Goal: Task Accomplishment & Management: Manage account settings

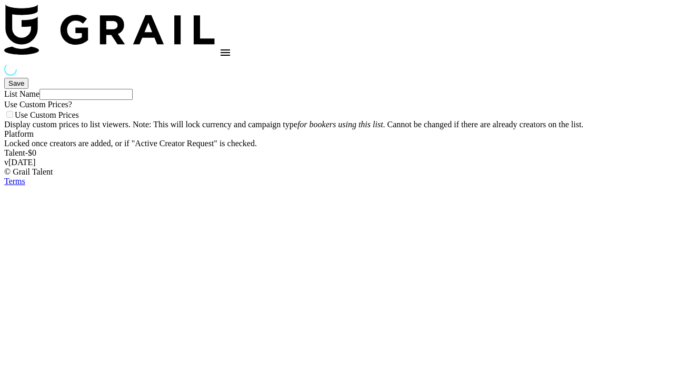
type input "R+H UK Dance List"
select select "Song"
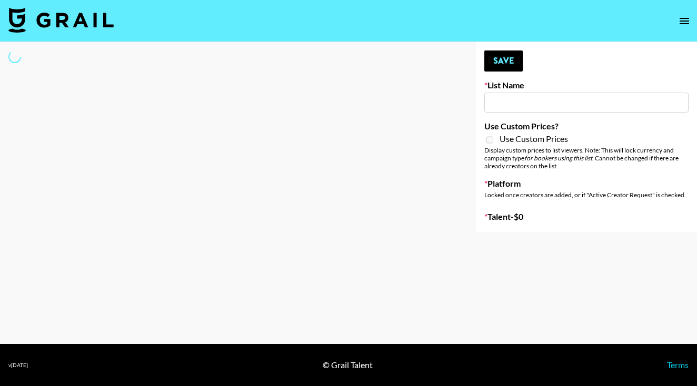
type input "Unreal Management List"
select select "Song"
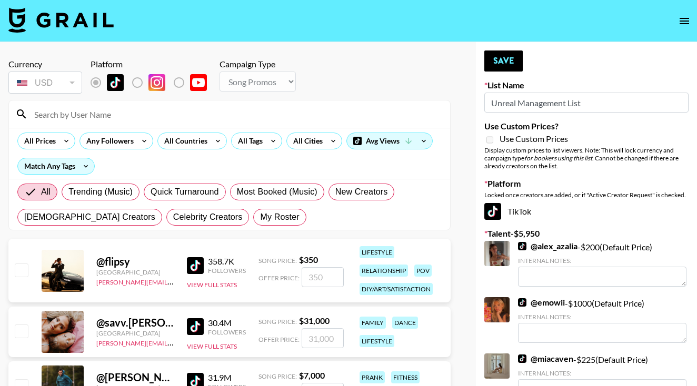
click at [208, 110] on input at bounding box center [236, 114] width 416 height 17
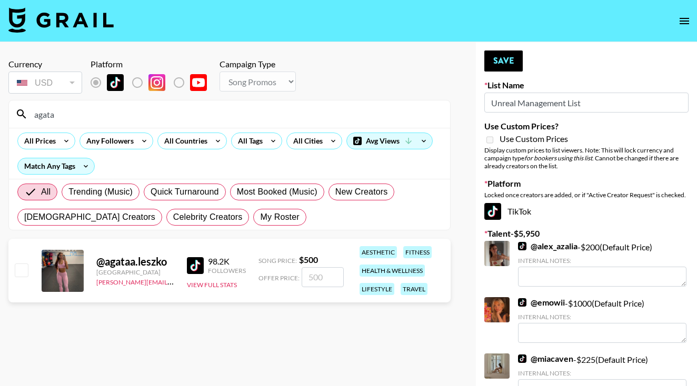
type input "agata"
click at [25, 269] on input "checkbox" at bounding box center [21, 270] width 13 height 13
checkbox input "true"
type input "500"
click at [309, 280] on input "500" at bounding box center [322, 277] width 42 height 20
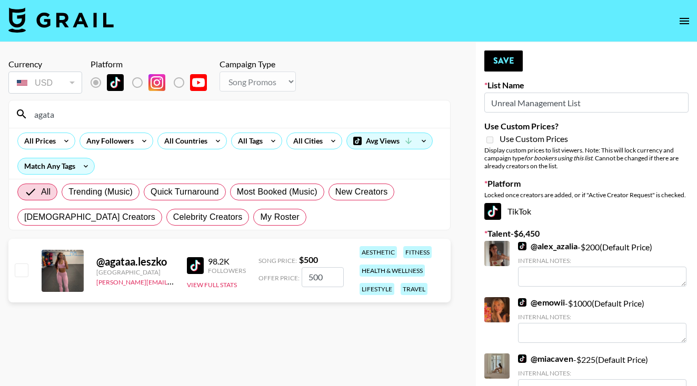
checkbox input "false"
checkbox input "true"
type input "2"
checkbox input "false"
checkbox input "true"
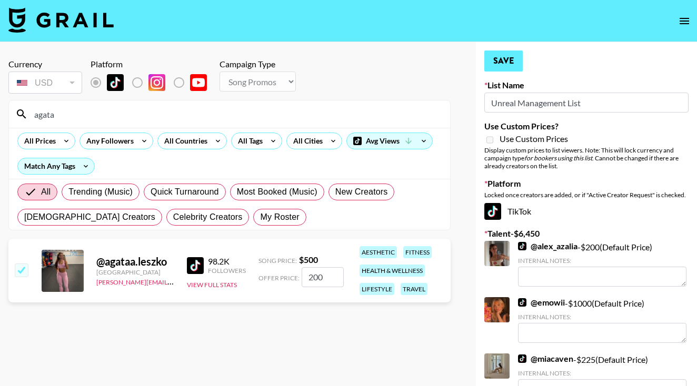
type input "200"
click at [511, 58] on button "Save" at bounding box center [503, 61] width 38 height 21
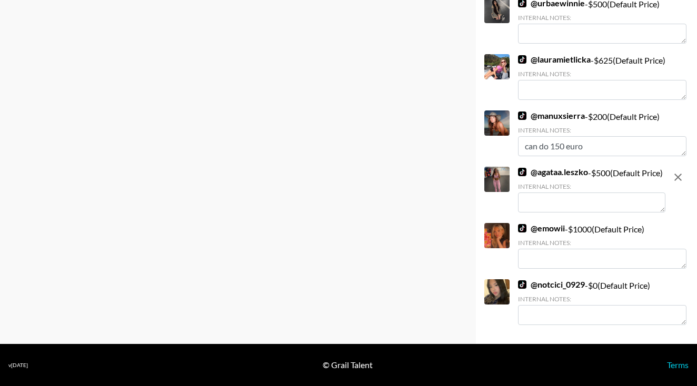
scroll to position [907, 0]
click at [674, 171] on icon "remove" at bounding box center [677, 177] width 13 height 13
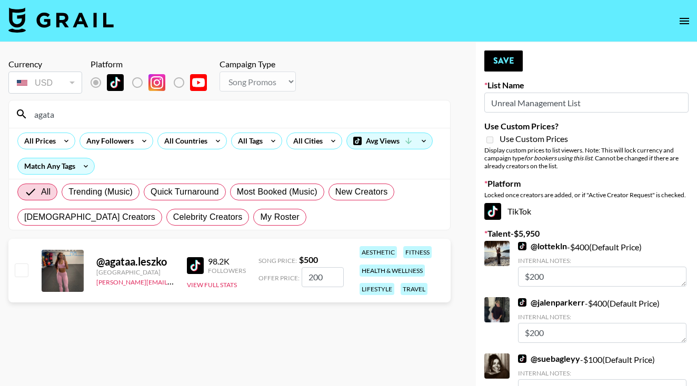
scroll to position [0, 0]
click at [13, 275] on div at bounding box center [21, 271] width 16 height 18
click at [22, 270] on input "checkbox" at bounding box center [21, 270] width 13 height 13
checkbox input "true"
click at [504, 67] on button "Save" at bounding box center [503, 61] width 38 height 21
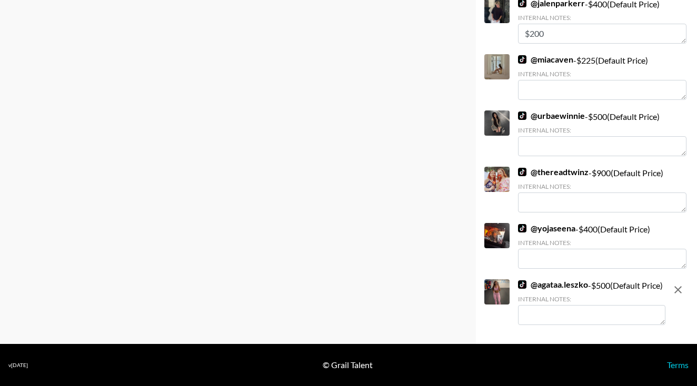
scroll to position [907, 0]
click at [560, 318] on textarea at bounding box center [591, 315] width 147 height 20
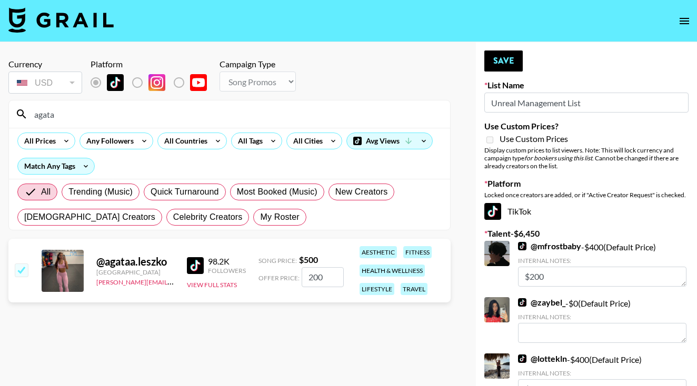
scroll to position [0, 0]
type textarea "Can do 150 euro"
click at [506, 55] on button "Save" at bounding box center [503, 61] width 38 height 21
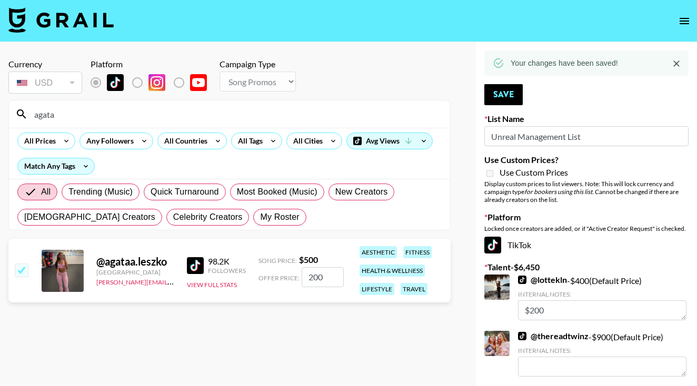
click at [71, 115] on input "agata" at bounding box center [236, 114] width 416 height 17
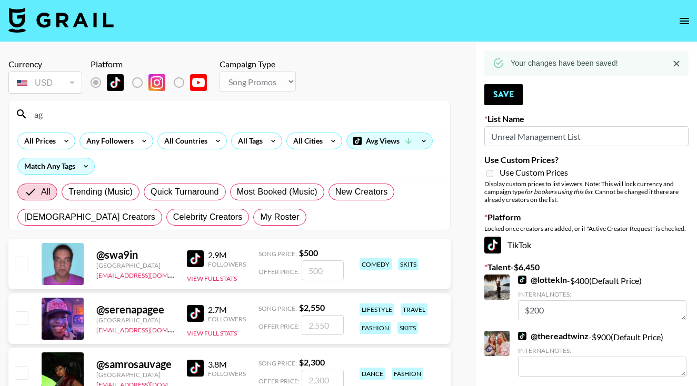
type input "a"
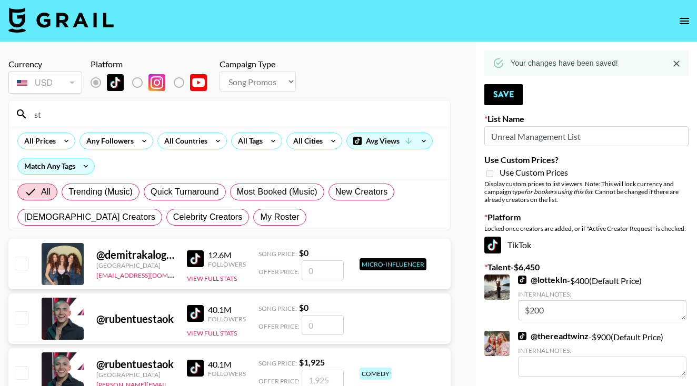
type input "s"
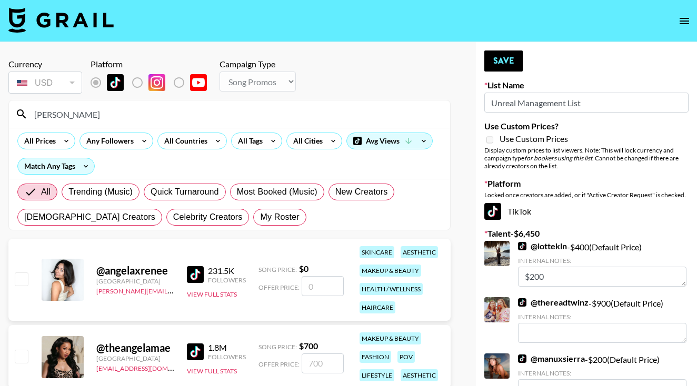
click at [97, 119] on input "[PERSON_NAME]" at bounding box center [236, 114] width 416 height 17
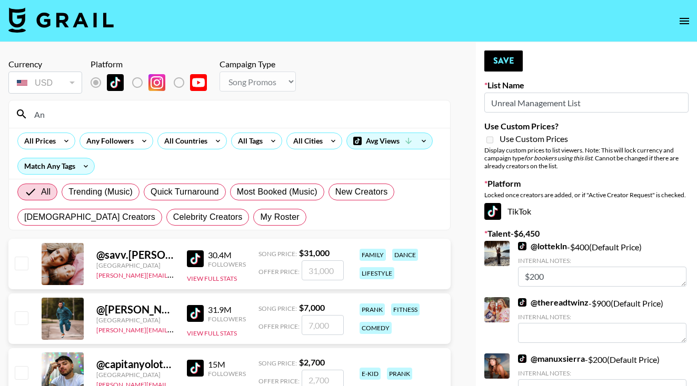
type input "A"
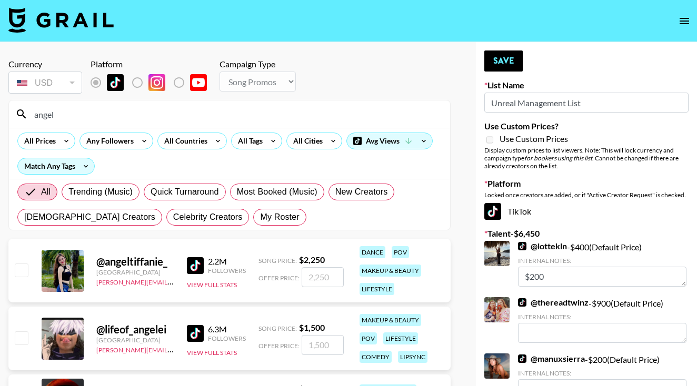
click at [19, 281] on div "@ angeltiffanie_ Philippines [PERSON_NAME][EMAIL_ADDRESS][PERSON_NAME][DOMAIN_N…" at bounding box center [229, 271] width 442 height 64
click at [82, 119] on input "angel" at bounding box center [236, 114] width 416 height 17
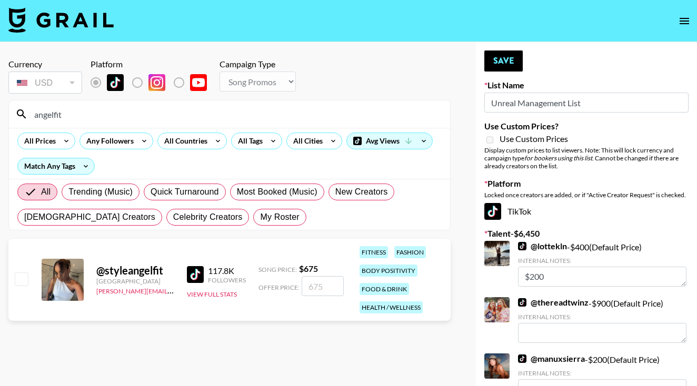
type input "angelfit"
click at [23, 281] on input "checkbox" at bounding box center [21, 279] width 13 height 13
checkbox input "true"
click at [313, 285] on input "675" at bounding box center [322, 286] width 42 height 20
type input "200"
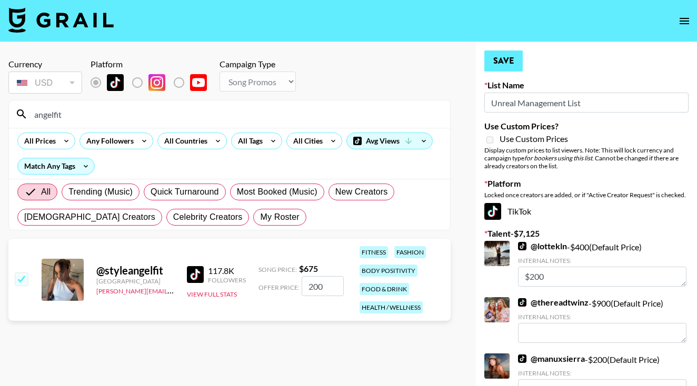
click at [502, 62] on button "Save" at bounding box center [503, 61] width 38 height 21
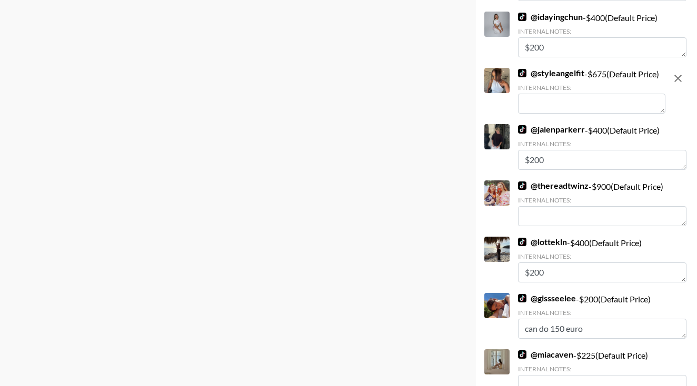
scroll to position [826, 0]
click at [675, 85] on icon "remove" at bounding box center [677, 79] width 13 height 13
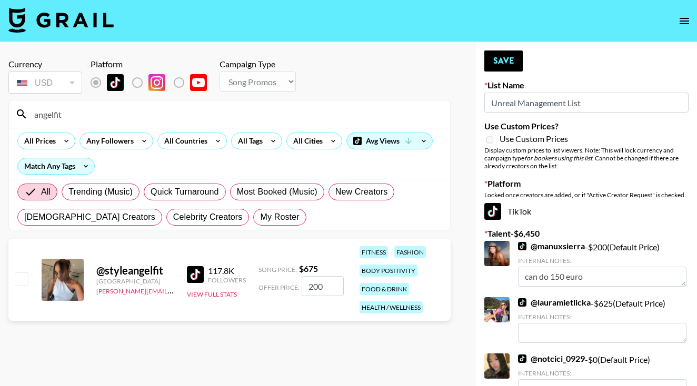
scroll to position [0, 0]
click at [321, 286] on input "200" at bounding box center [322, 286] width 42 height 20
click at [16, 278] on input "checkbox" at bounding box center [21, 279] width 13 height 13
click at [501, 62] on button "Save" at bounding box center [503, 61] width 38 height 21
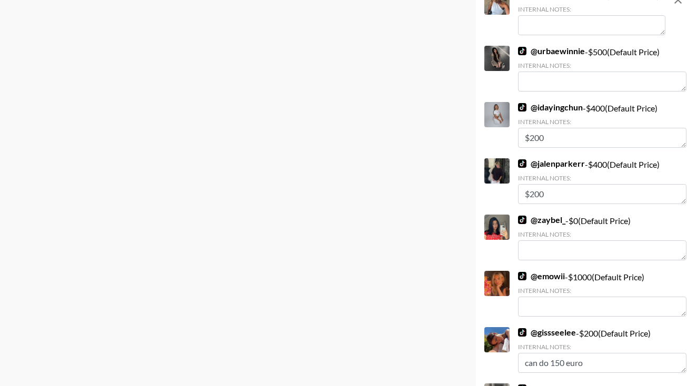
scroll to position [399, 0]
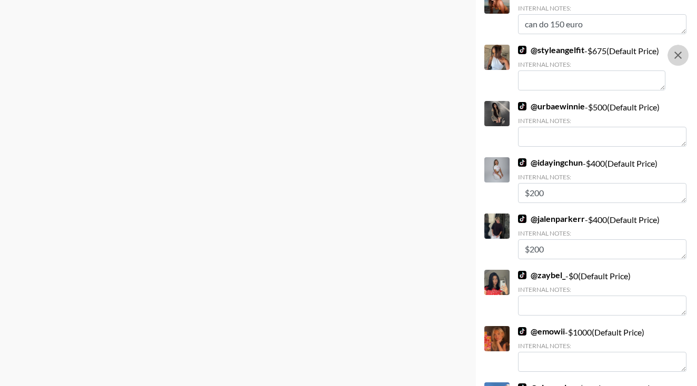
click at [670, 60] on button "remove" at bounding box center [677, 55] width 21 height 21
checkbox input "false"
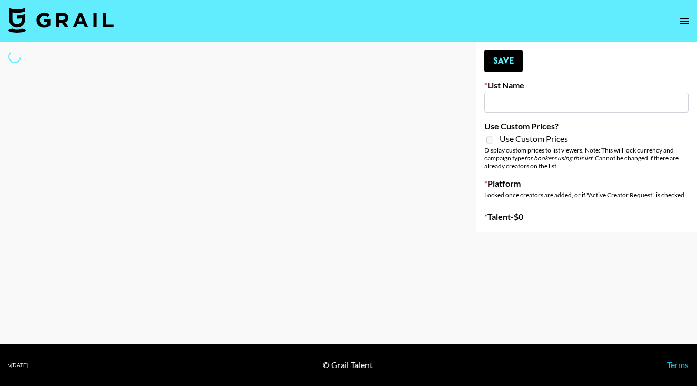
type input "Unreal Management List"
select select "Song"
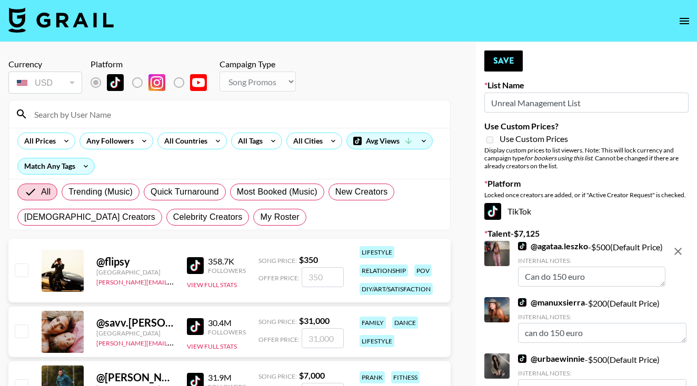
click at [162, 118] on input at bounding box center [236, 114] width 416 height 17
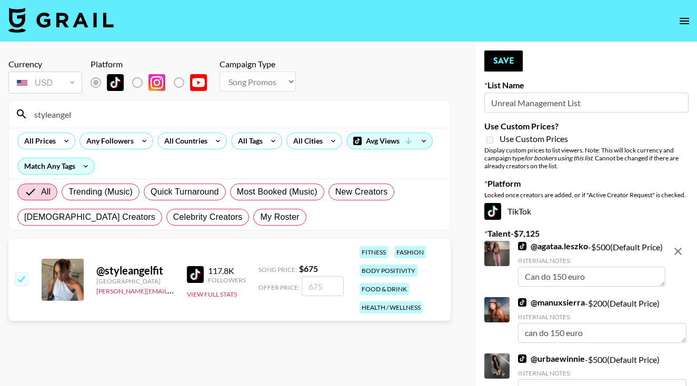
type input "styleangel"
click at [319, 291] on input "number" at bounding box center [322, 286] width 42 height 20
type input "200"
click at [309, 284] on input "200" at bounding box center [322, 286] width 42 height 20
click at [307, 284] on input "200" at bounding box center [322, 286] width 42 height 20
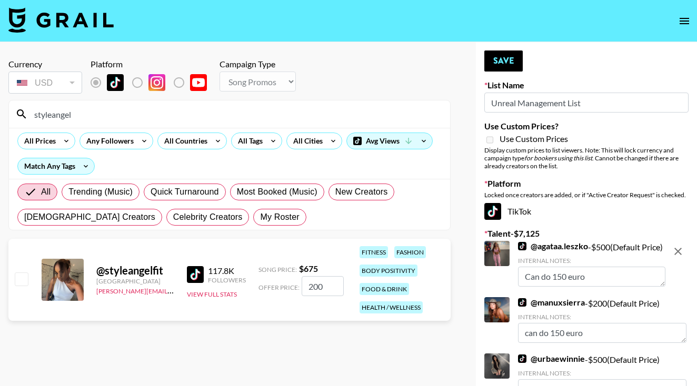
checkbox input "false"
click at [16, 280] on input "checkbox" at bounding box center [21, 279] width 13 height 13
checkbox input "true"
type input "675"
click at [306, 289] on input "675" at bounding box center [322, 286] width 42 height 20
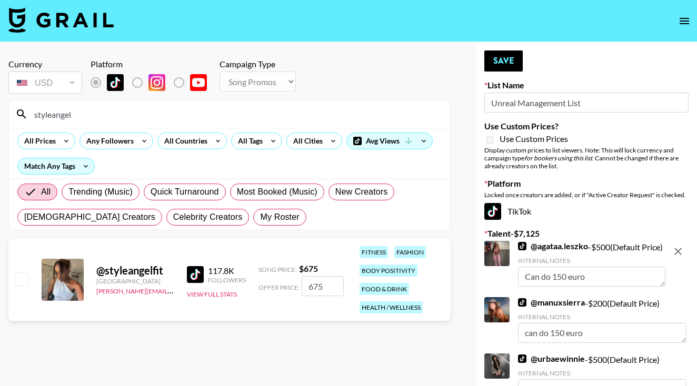
checkbox input "false"
click at [318, 289] on input "number" at bounding box center [322, 286] width 42 height 20
click at [18, 277] on input "checkbox" at bounding box center [21, 279] width 13 height 13
checkbox input "true"
click at [320, 288] on input "675" at bounding box center [322, 286] width 42 height 20
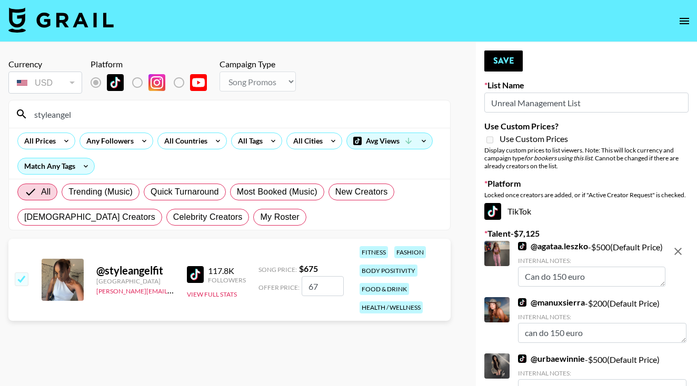
type input "6"
checkbox input "false"
checkbox input "true"
type input "200"
click at [496, 52] on button "Save" at bounding box center [503, 61] width 38 height 21
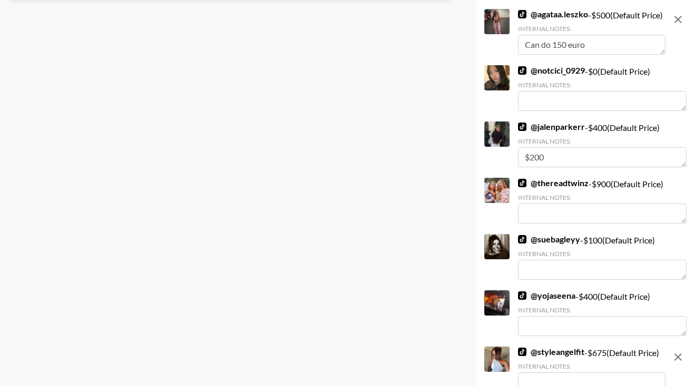
scroll to position [479, 0]
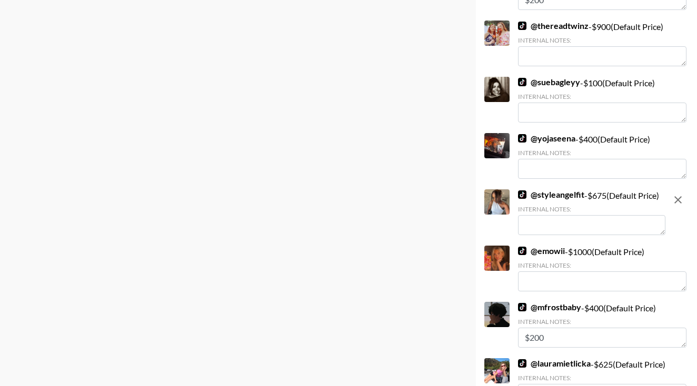
click at [544, 235] on textarea at bounding box center [591, 225] width 147 height 20
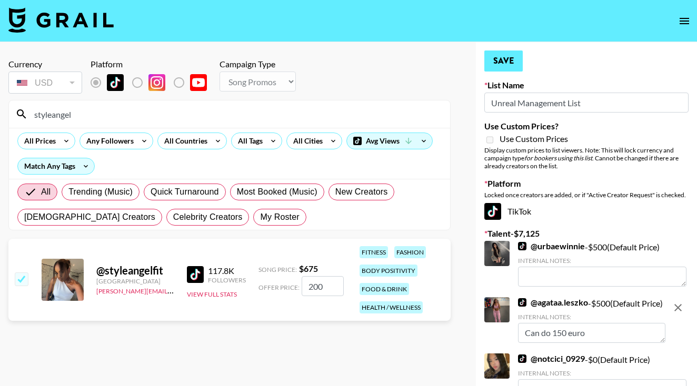
scroll to position [0, 0]
type textarea "Can do 150 euro"
click at [501, 61] on button "Save" at bounding box center [503, 61] width 38 height 21
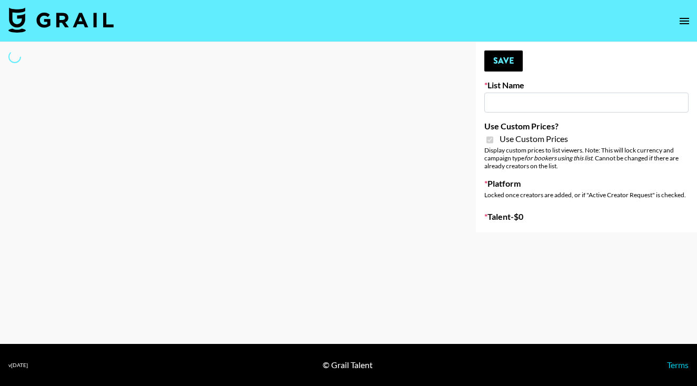
type input "DDG Beauty"
checkbox input "true"
select select "Brand"
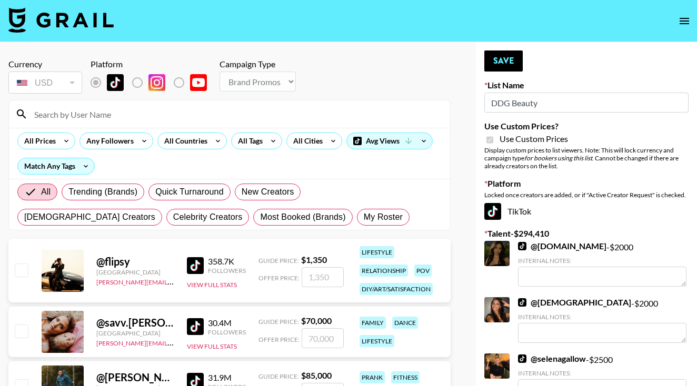
click at [186, 114] on input at bounding box center [236, 114] width 416 height 17
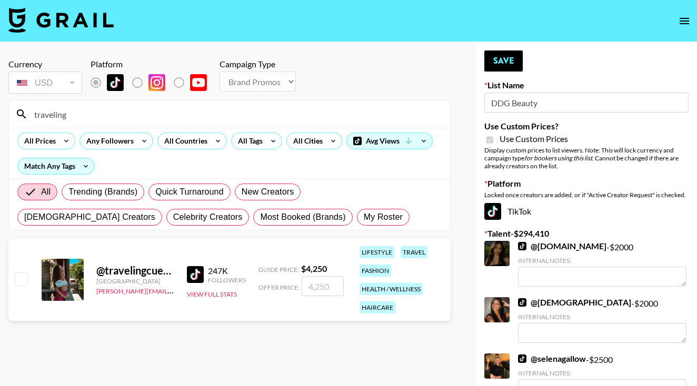
type input "traveling"
click at [15, 276] on input "checkbox" at bounding box center [21, 279] width 13 height 13
checkbox input "true"
click at [312, 287] on input "4250" at bounding box center [322, 286] width 42 height 20
type input "1750"
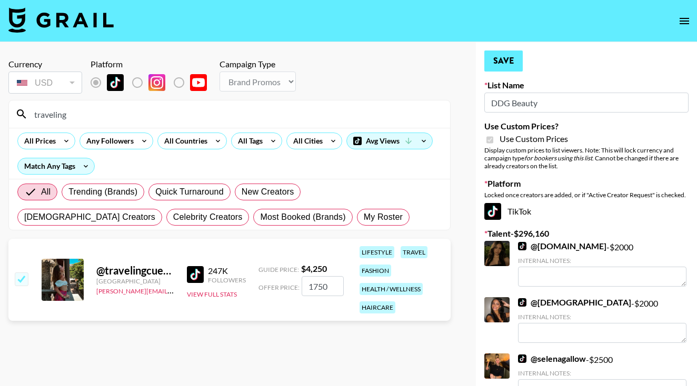
click at [518, 59] on button "Save" at bounding box center [503, 61] width 38 height 21
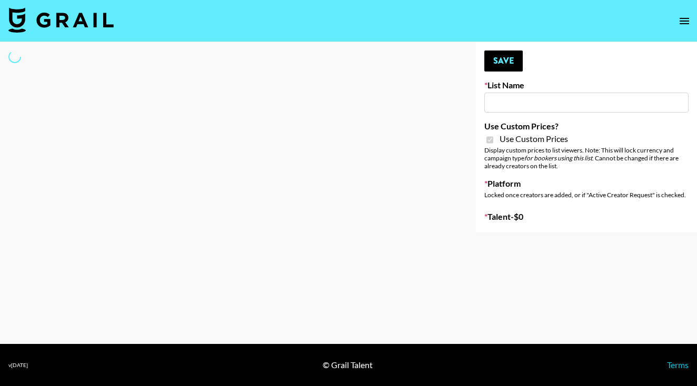
type input "[PERSON_NAME] - Podcasters"
checkbox input "true"
select select "Brand"
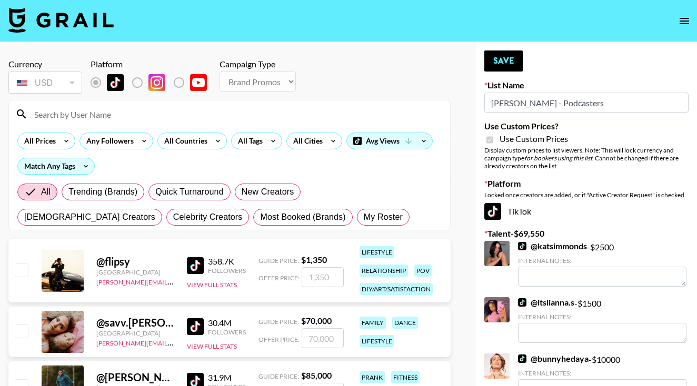
click at [152, 114] on input at bounding box center [236, 114] width 416 height 17
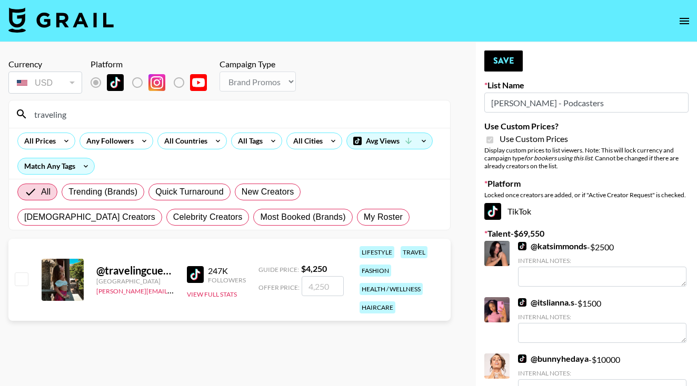
type input "traveling"
click at [19, 283] on input "checkbox" at bounding box center [21, 279] width 13 height 13
checkbox input "true"
type input "4250"
click at [314, 288] on input "4250" at bounding box center [322, 286] width 42 height 20
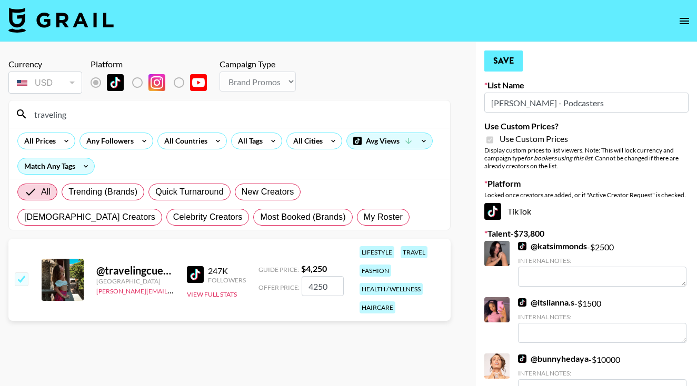
click at [498, 68] on button "Save" at bounding box center [503, 61] width 38 height 21
